Goal: Task Accomplishment & Management: Use online tool/utility

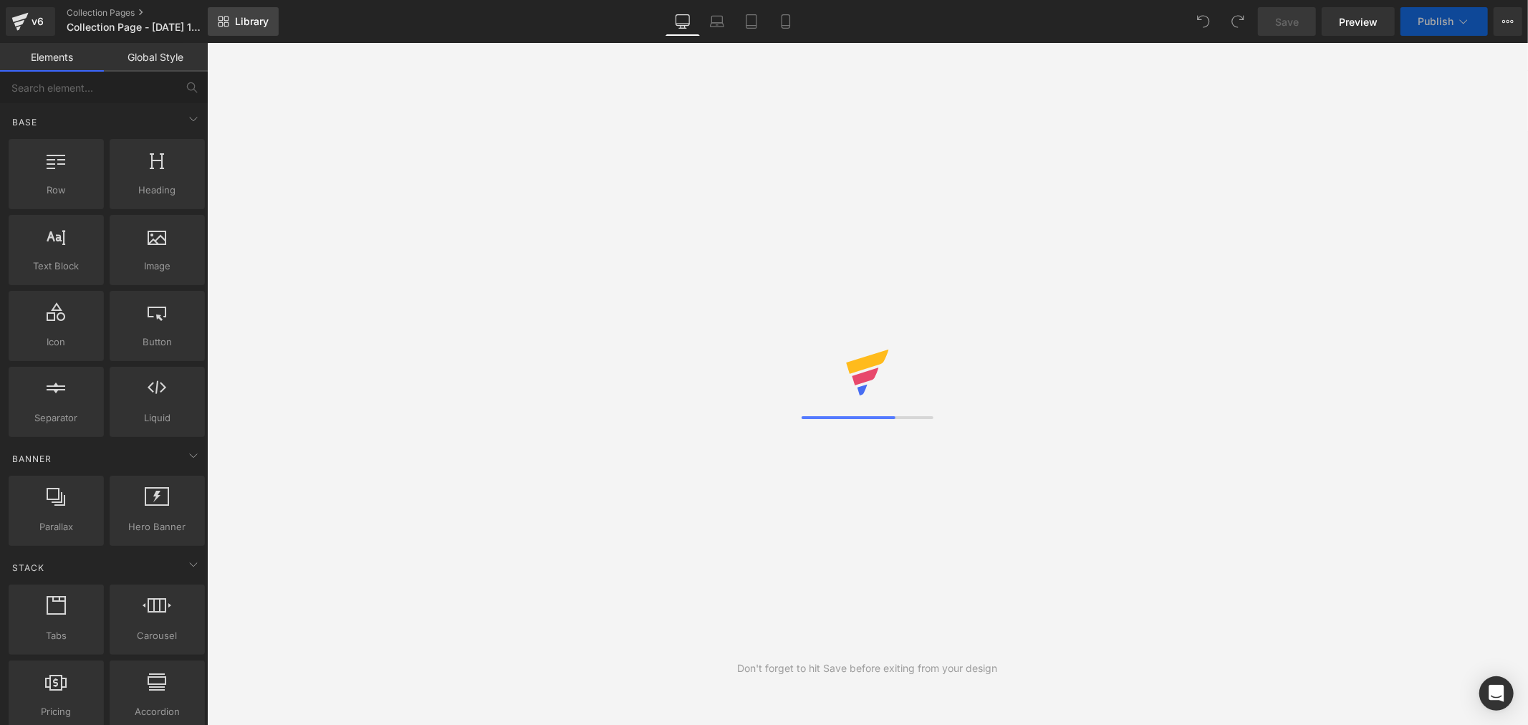
click at [242, 24] on span "Library" at bounding box center [252, 21] width 34 height 13
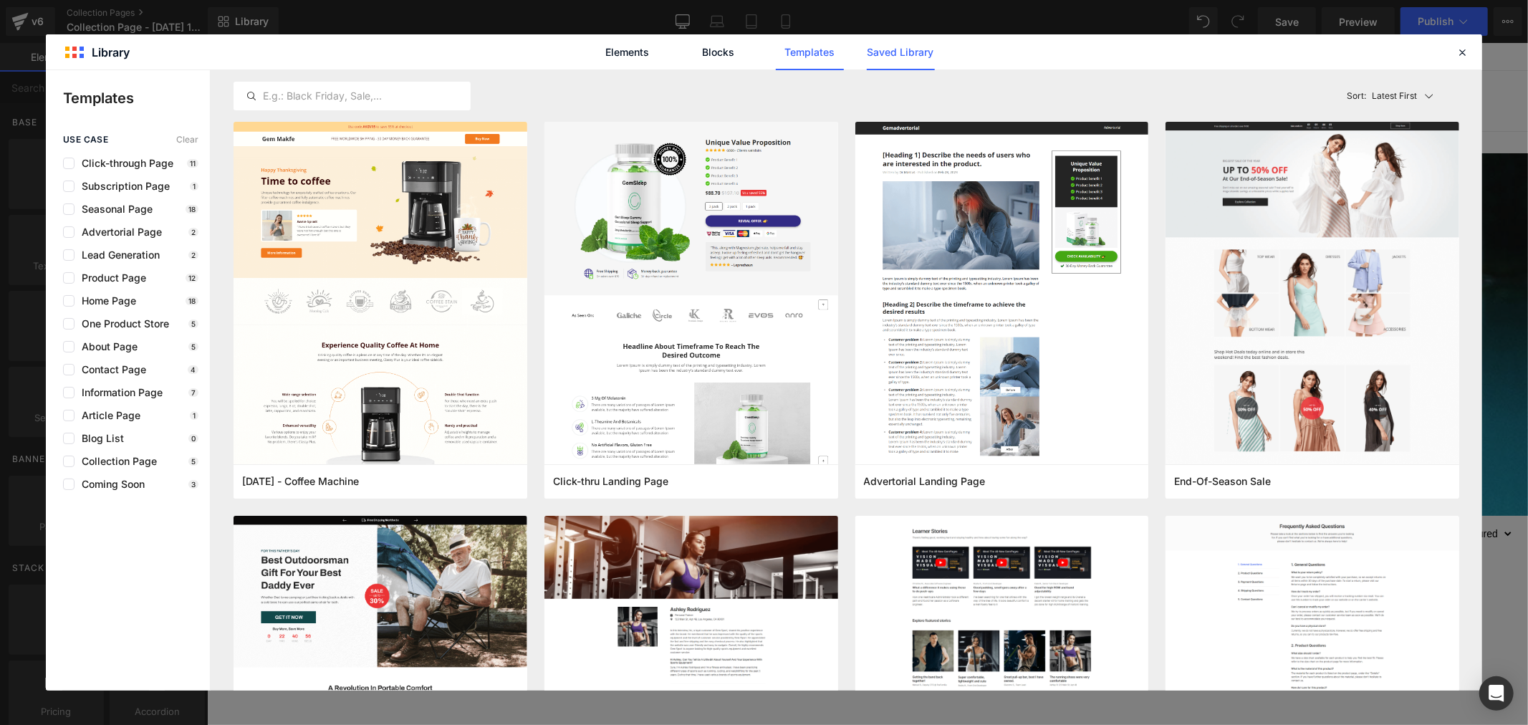
click at [898, 57] on link "Saved Library" at bounding box center [901, 52] width 68 height 36
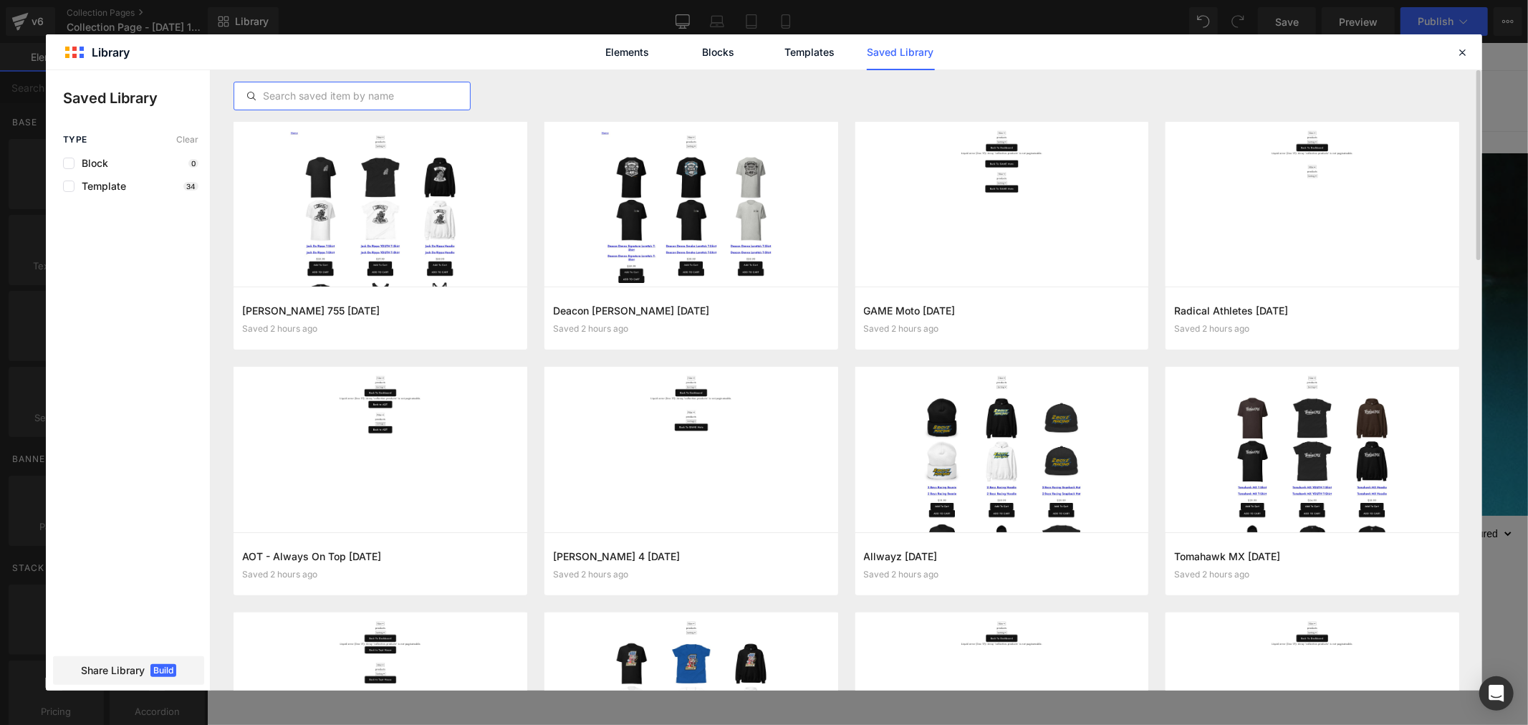
click at [397, 92] on input "text" at bounding box center [352, 95] width 236 height 17
paste input "[PERSON_NAME]"
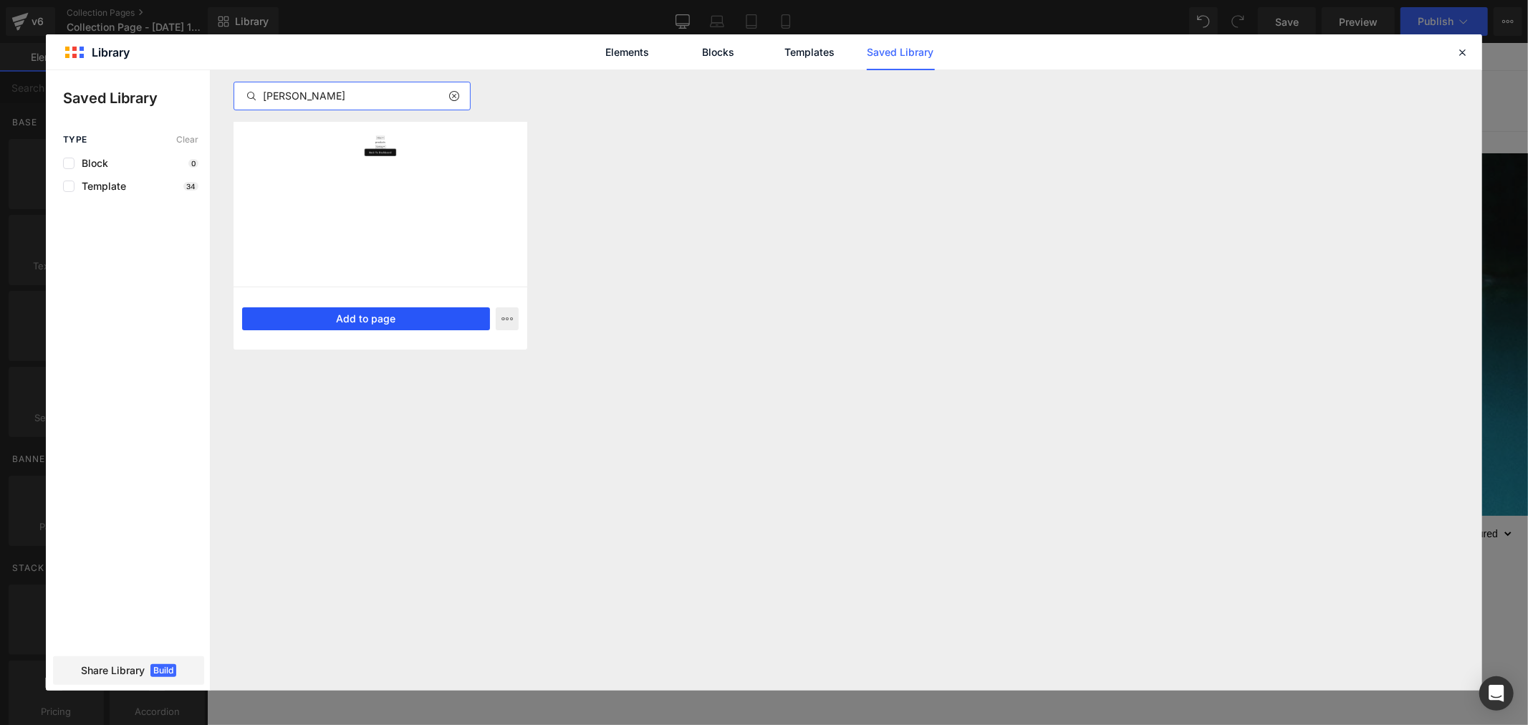
type input "[PERSON_NAME]"
click at [421, 316] on button "Add to page" at bounding box center [366, 318] width 248 height 23
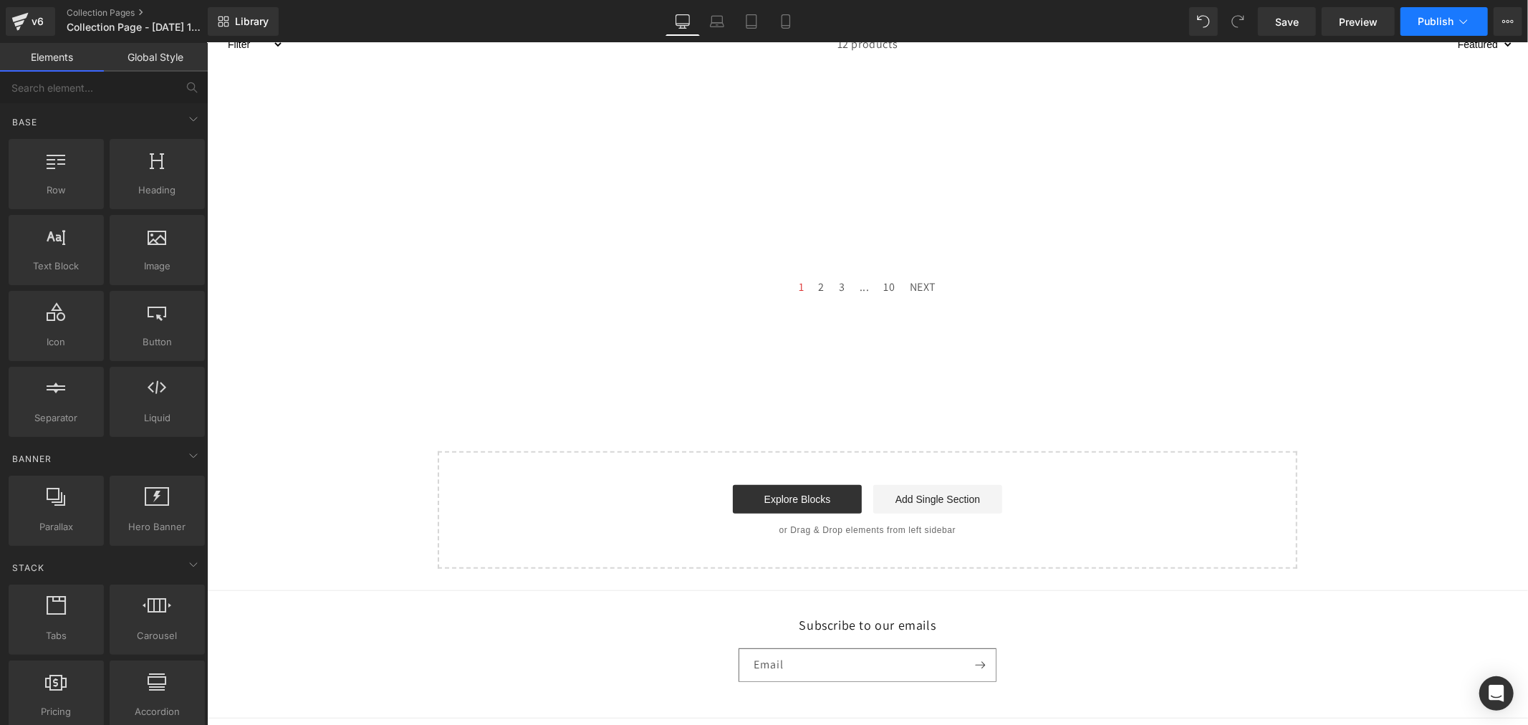
scroll to position [565, 0]
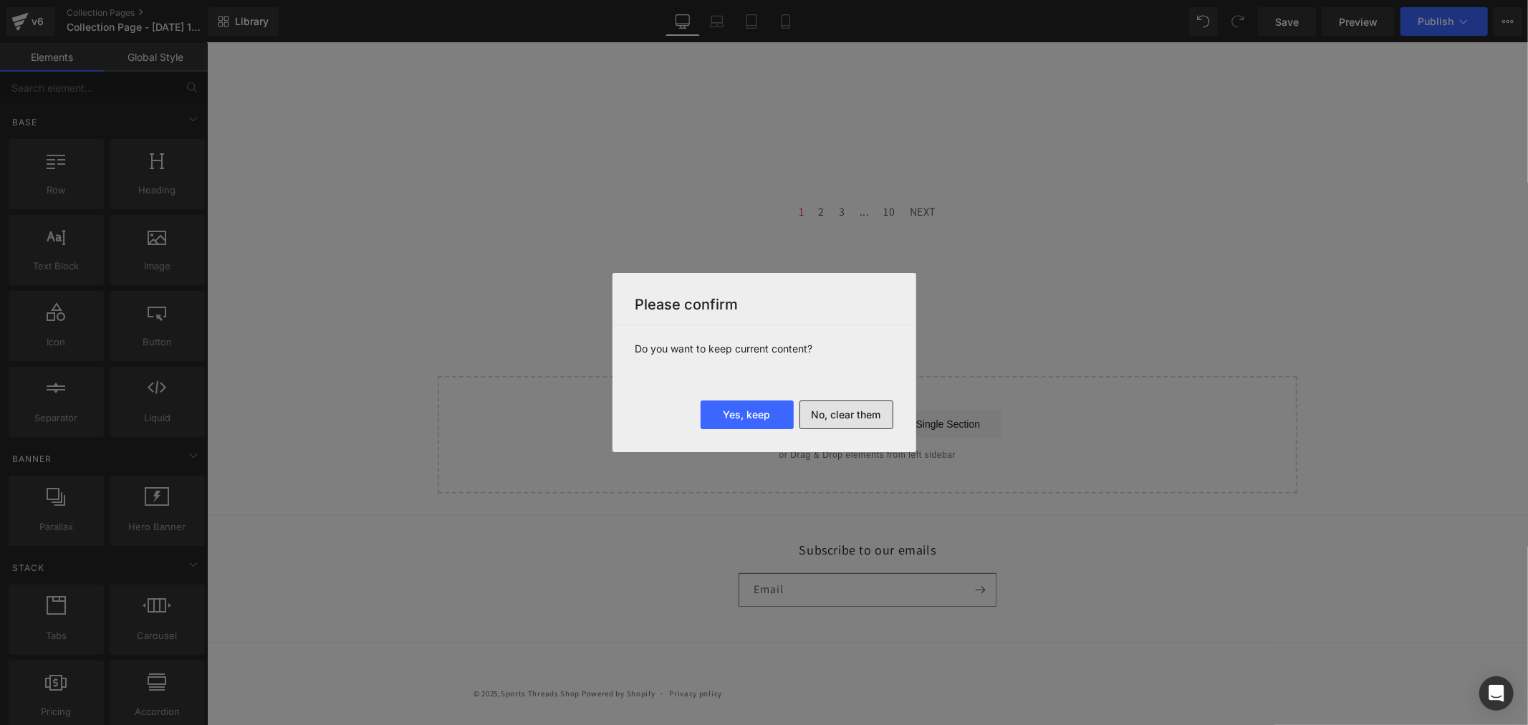
click at [857, 421] on button "No, clear them" at bounding box center [847, 415] width 94 height 29
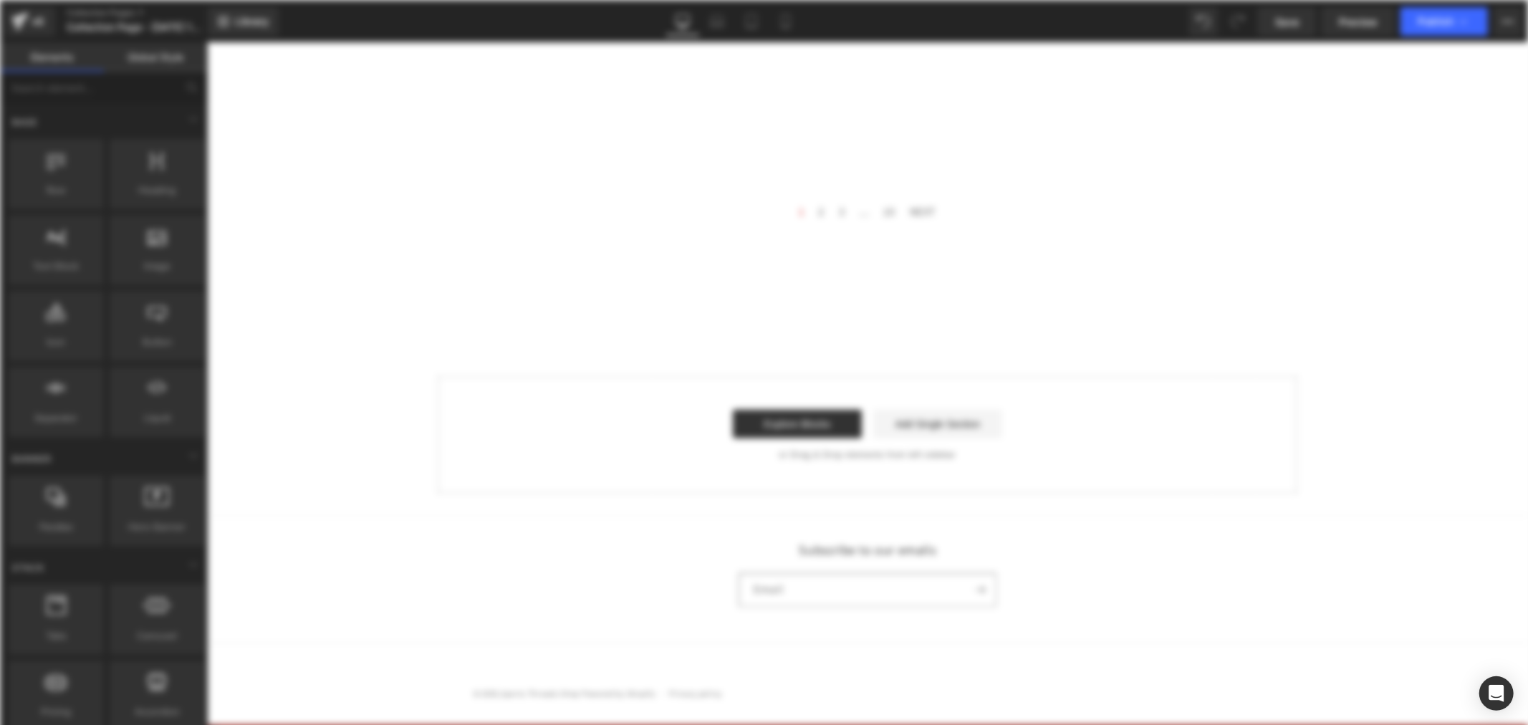
scroll to position [0, 0]
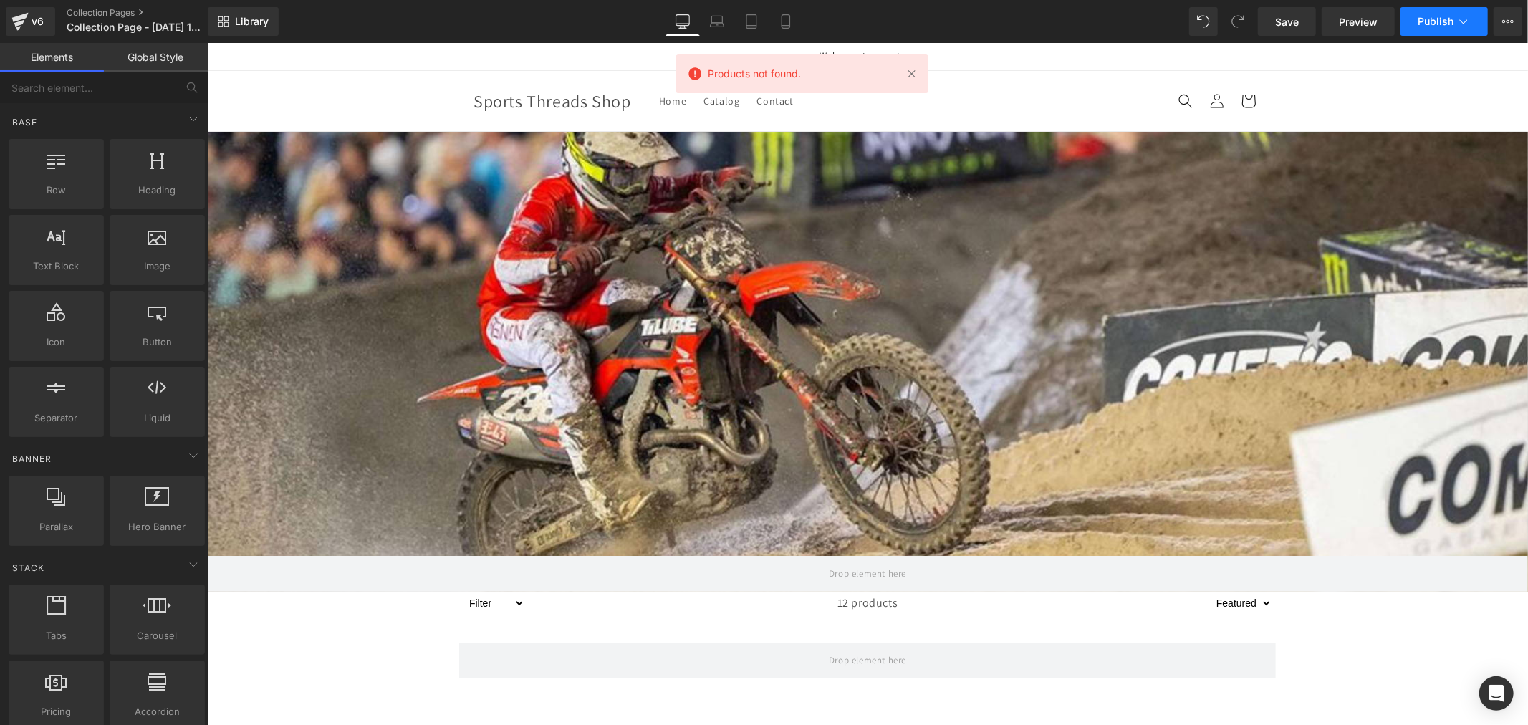
click at [1452, 23] on span "Publish" at bounding box center [1436, 21] width 36 height 11
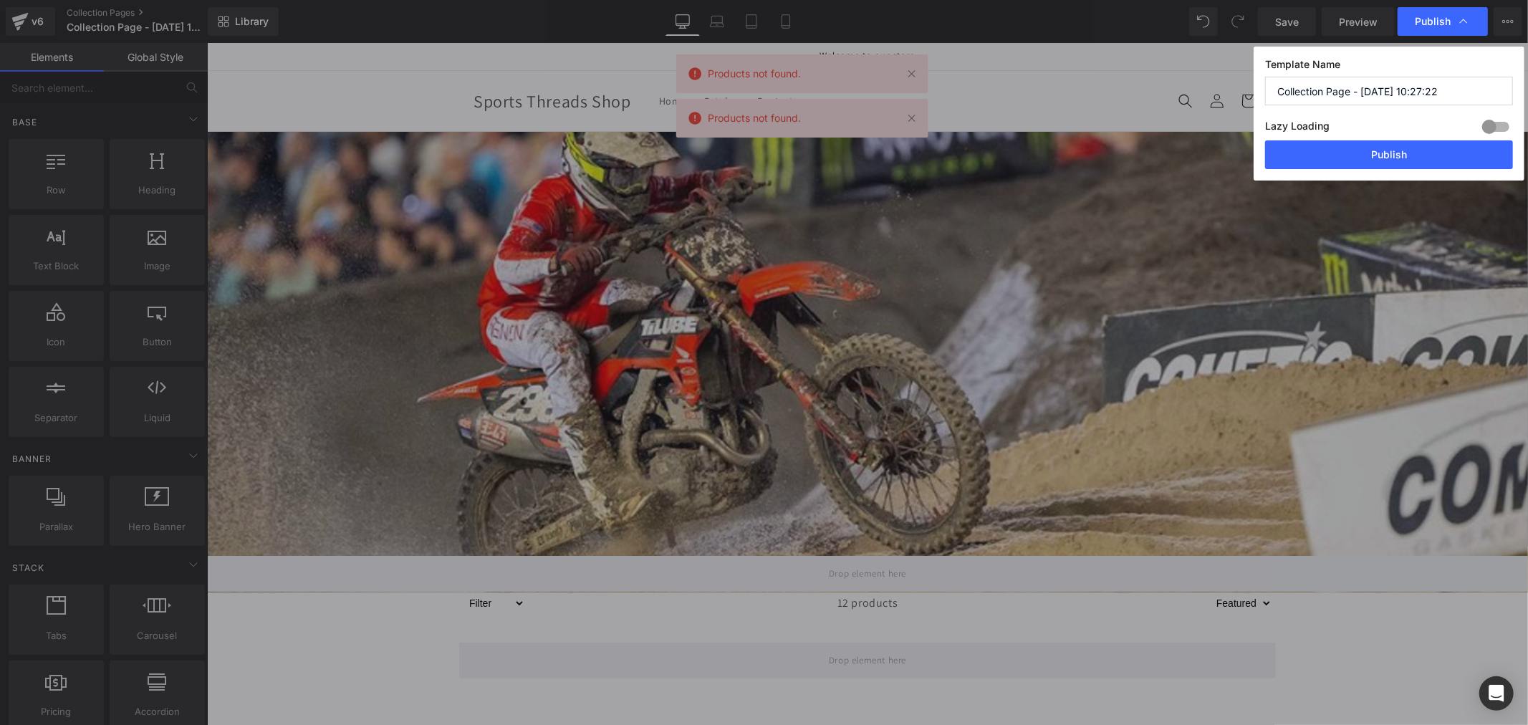
click at [1369, 92] on input "Collection Page - [DATE] 10:27:22" at bounding box center [1389, 91] width 248 height 29
paste input "[PERSON_NAME]"
type input "[PERSON_NAME]"
click at [1373, 160] on button "Publish" at bounding box center [1389, 154] width 248 height 29
